Goal: Information Seeking & Learning: Learn about a topic

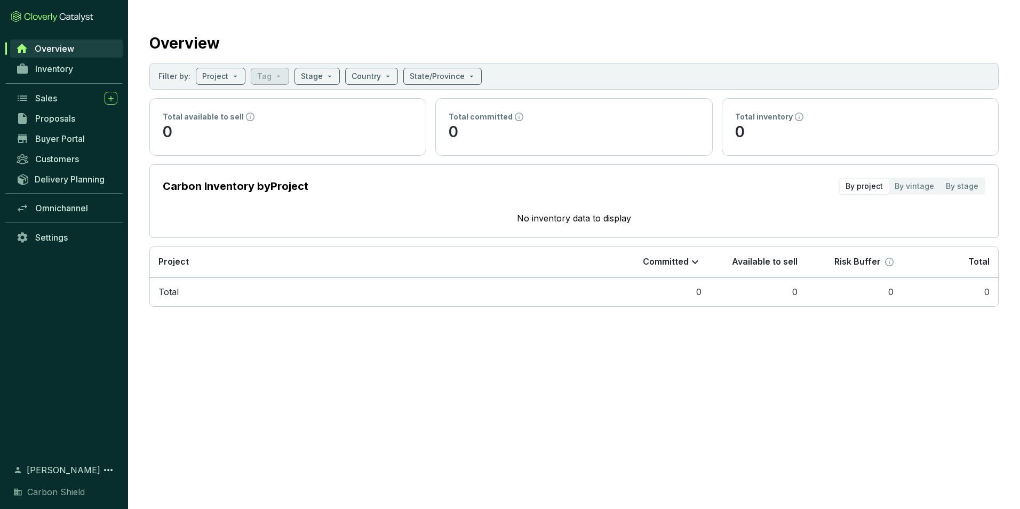
click at [65, 49] on span "Overview" at bounding box center [54, 48] width 39 height 11
click at [53, 67] on span "Inventory" at bounding box center [54, 69] width 38 height 11
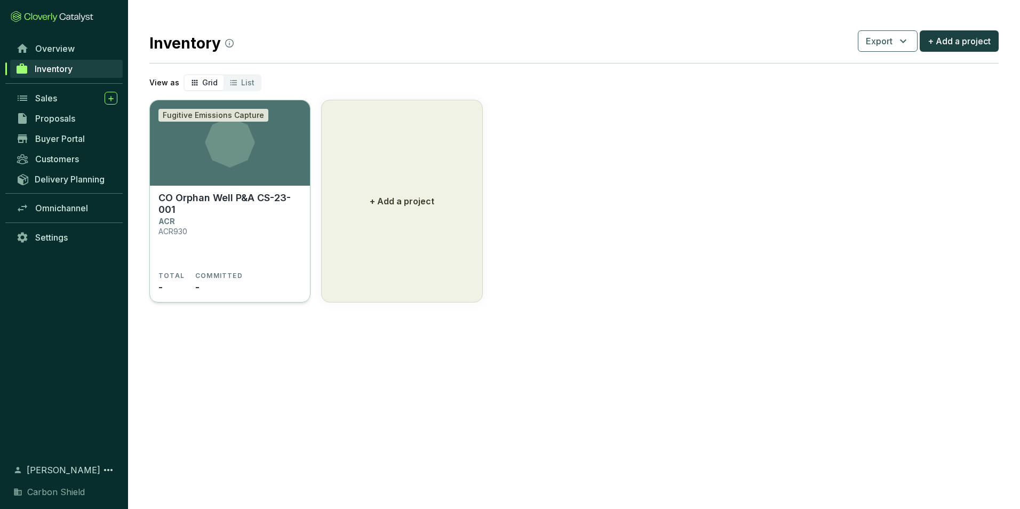
click at [256, 187] on section "CO Orphan Well P&A CS-23-001 ACR ACR930 TOTAL - COMMITTED -" at bounding box center [230, 244] width 160 height 117
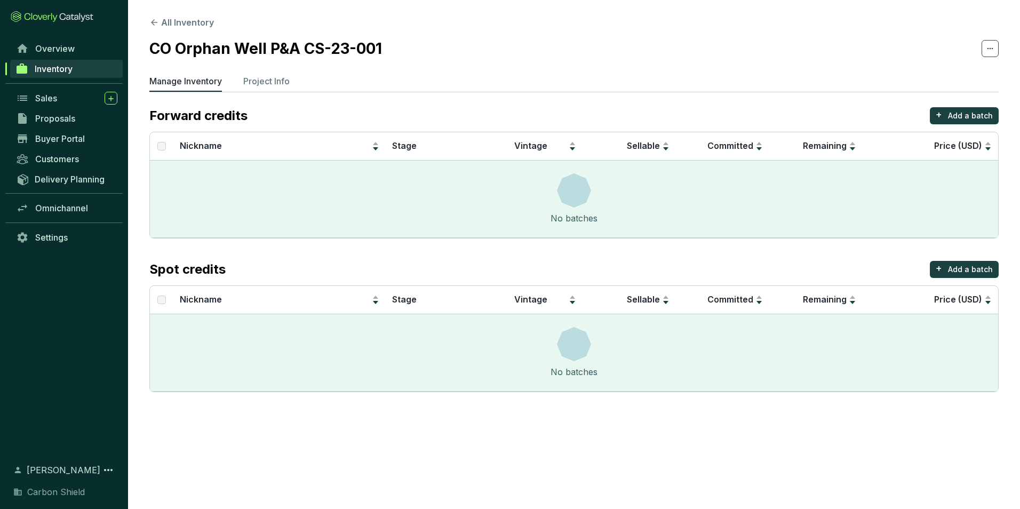
click at [39, 107] on div "Sales" at bounding box center [64, 98] width 128 height 20
click at [42, 120] on span "Proposals" at bounding box center [55, 118] width 40 height 11
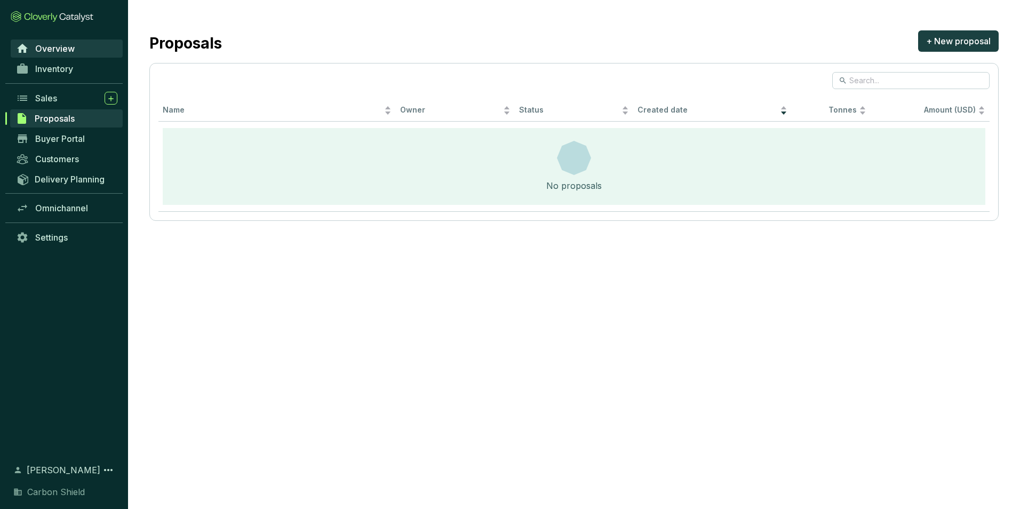
click at [51, 47] on span "Overview" at bounding box center [54, 48] width 39 height 11
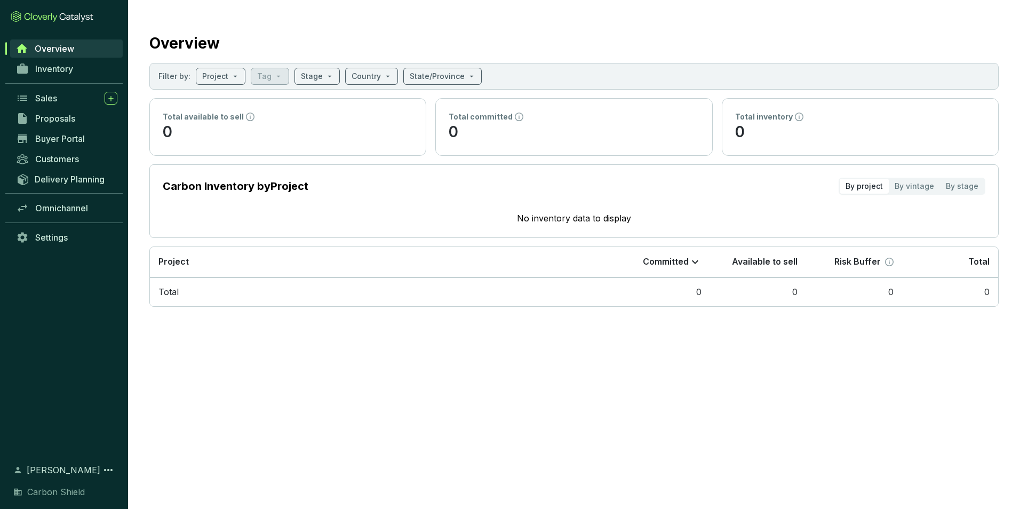
click at [291, 203] on section "Carbon Inventory by Project By project By vintage By stage No inventory data to…" at bounding box center [574, 201] width 850 height 74
click at [683, 282] on td "0" at bounding box center [662, 292] width 96 height 29
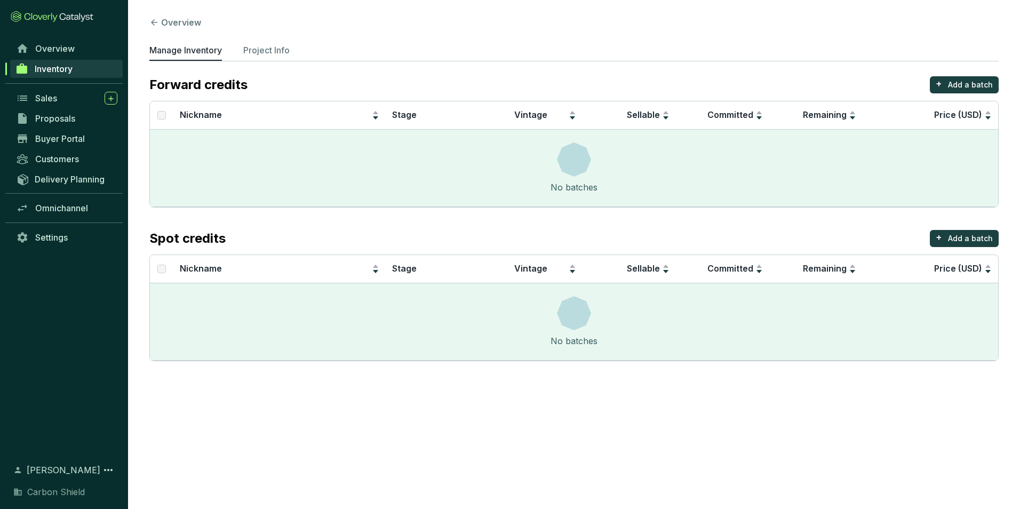
click at [64, 69] on span "Inventory" at bounding box center [54, 69] width 38 height 11
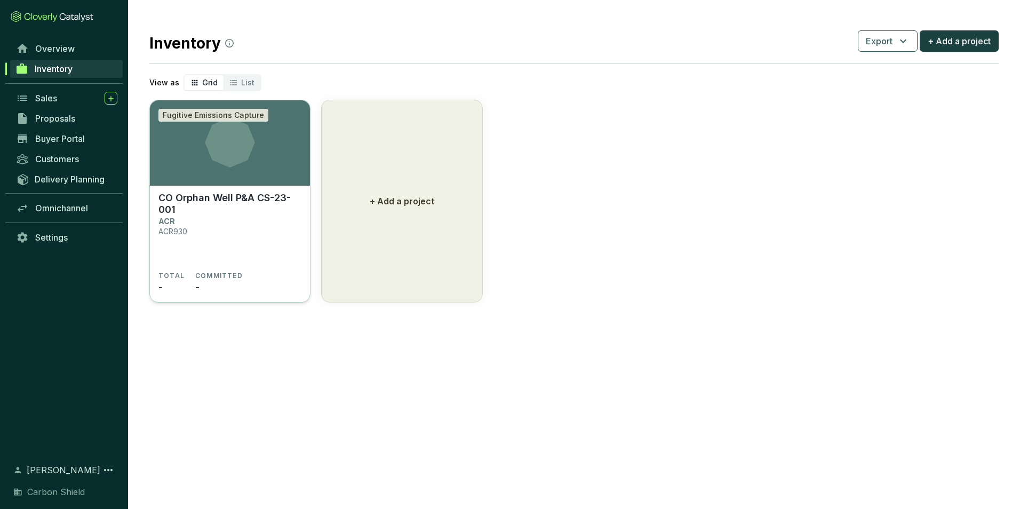
click at [228, 116] on div "Fugitive Emissions Capture" at bounding box center [214, 115] width 110 height 13
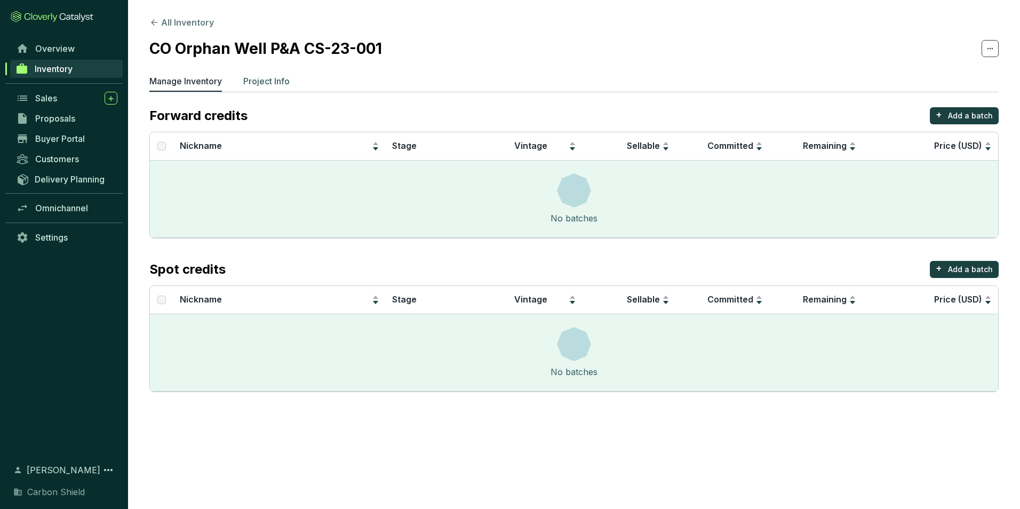
click at [272, 85] on p "Project Info" at bounding box center [266, 81] width 46 height 13
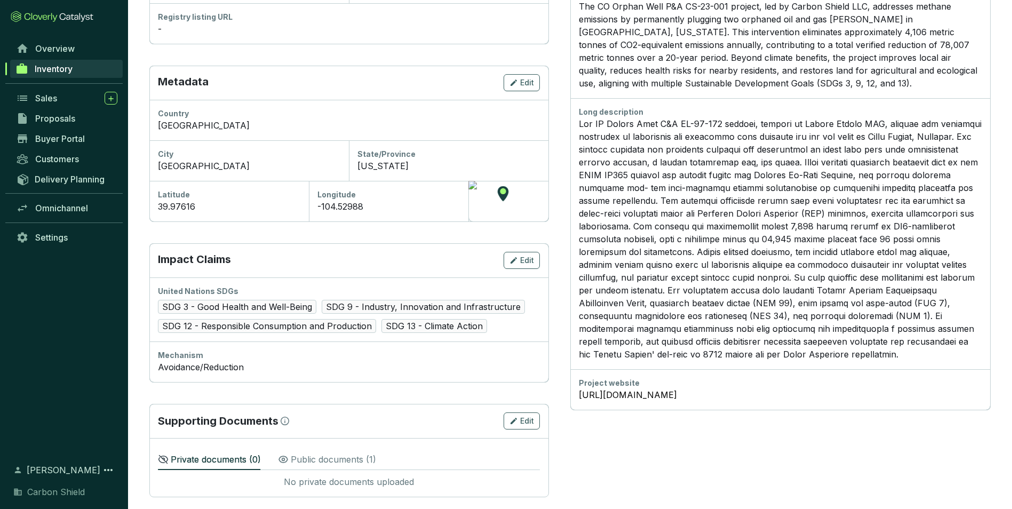
scroll to position [298, 0]
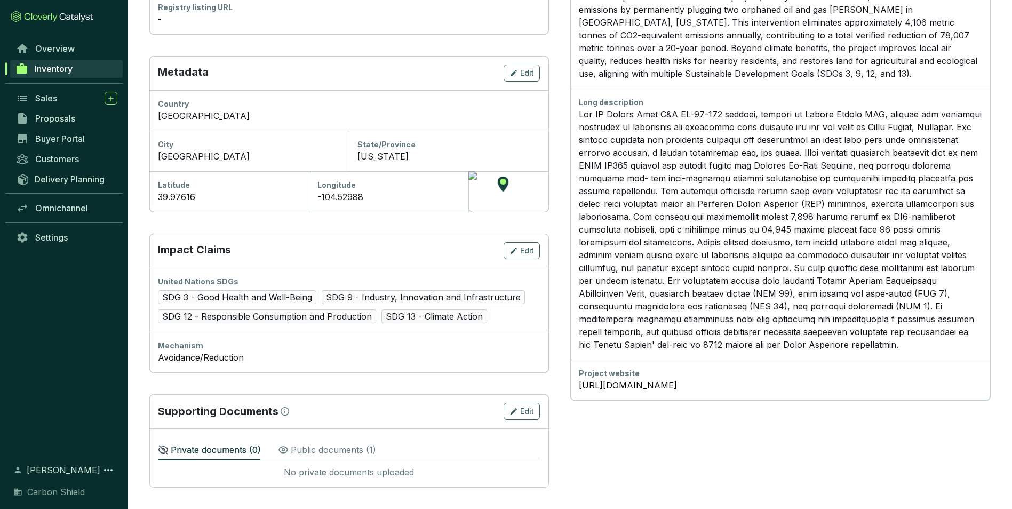
click at [334, 449] on p "Public documents ( 1 )" at bounding box center [333, 449] width 85 height 13
